Goal: Check status

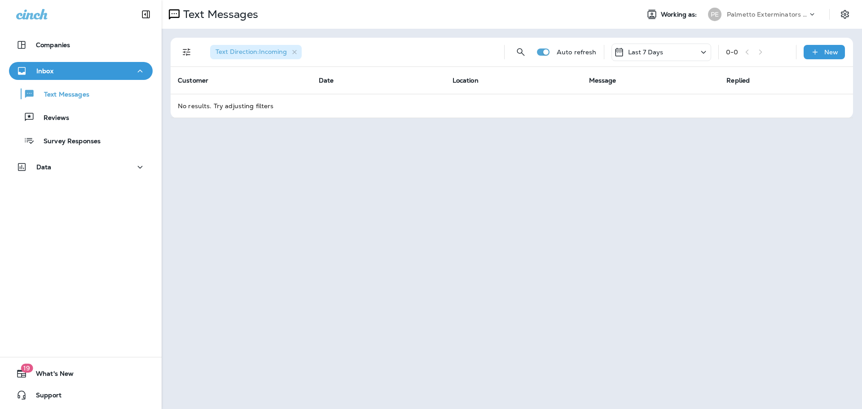
click at [652, 54] on p "Last 7 Days" at bounding box center [645, 52] width 35 height 7
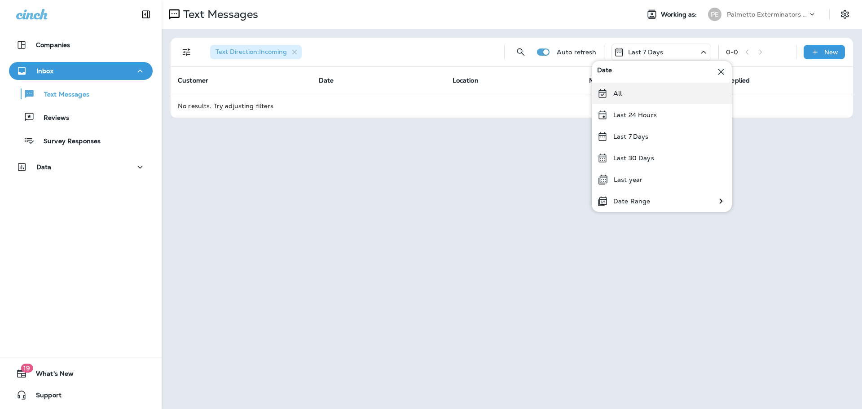
click at [617, 91] on p "All" at bounding box center [618, 93] width 9 height 7
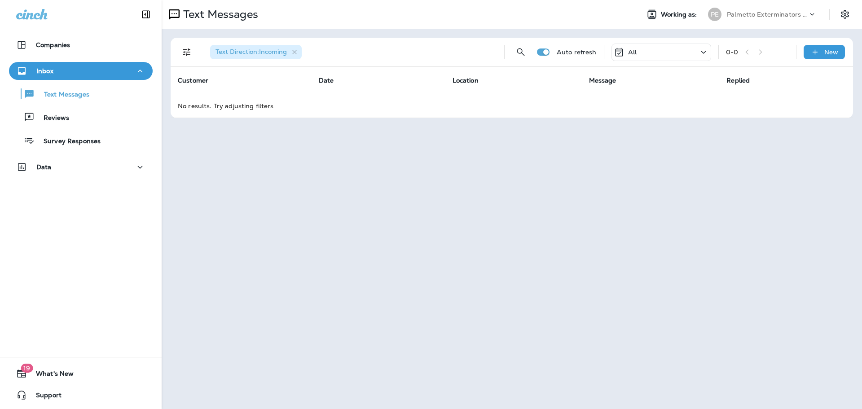
click at [680, 53] on div "All" at bounding box center [662, 53] width 100 height 18
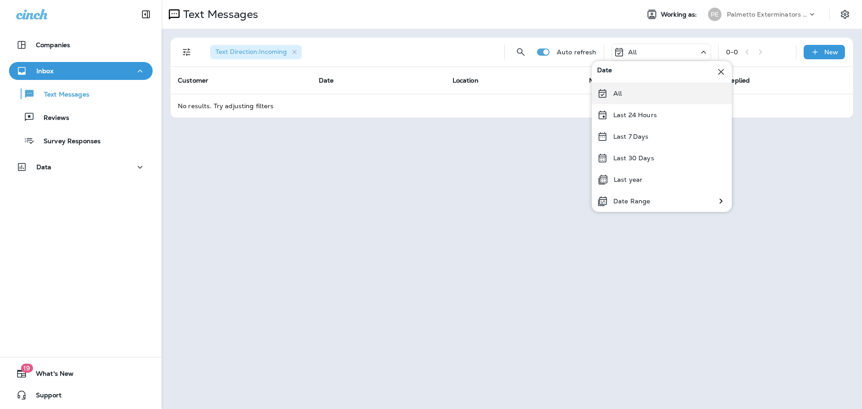
click at [616, 98] on div "All" at bounding box center [662, 94] width 140 height 22
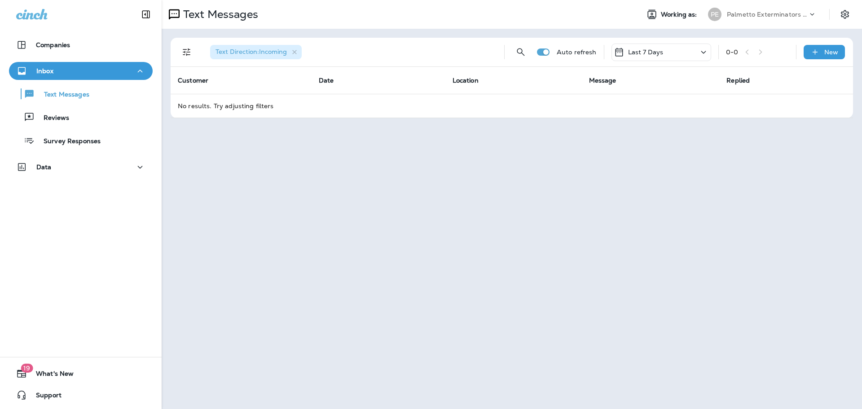
click at [673, 51] on div "Last 7 Days" at bounding box center [662, 53] width 100 height 18
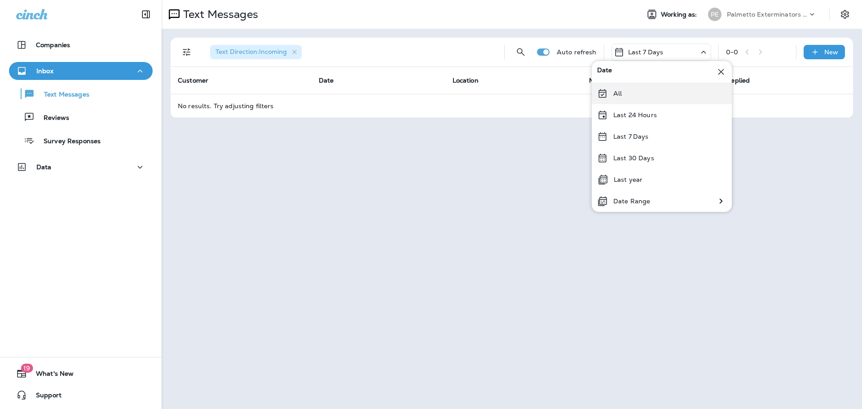
click at [629, 95] on div "All" at bounding box center [662, 94] width 140 height 22
